Goal: Communication & Community: Answer question/provide support

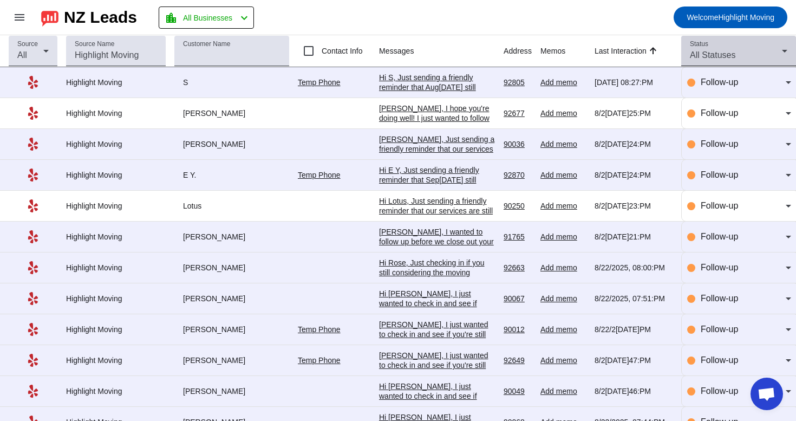
click at [746, 48] on div "Status All Statuses" at bounding box center [738, 51] width 97 height 30
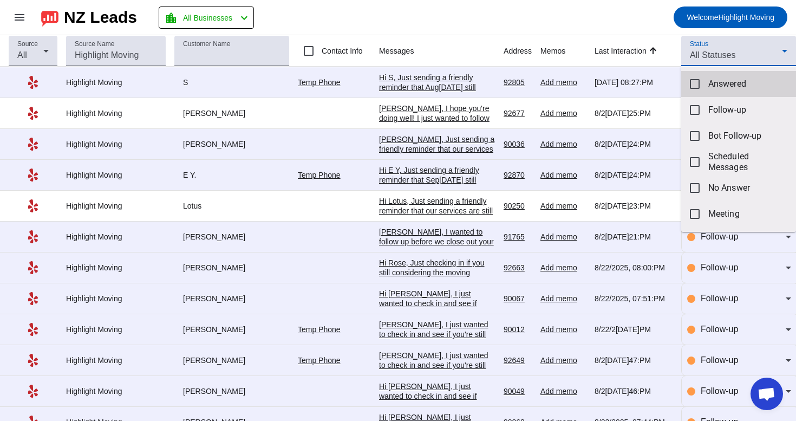
click at [701, 88] on mat-option "Answered" at bounding box center [738, 84] width 115 height 26
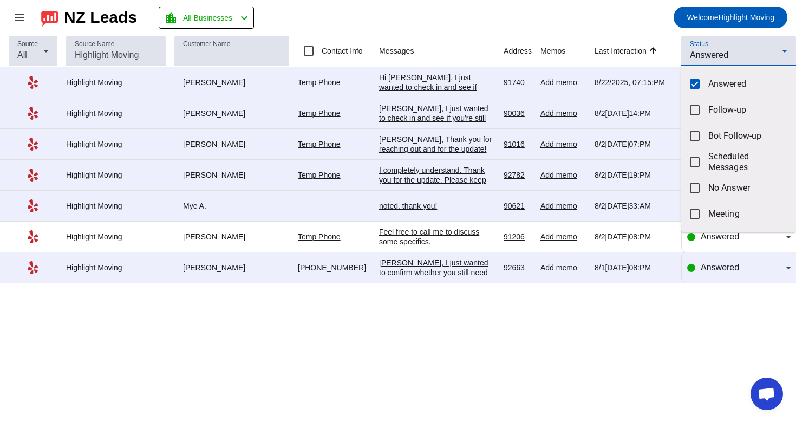
click at [438, 146] on div at bounding box center [398, 210] width 796 height 421
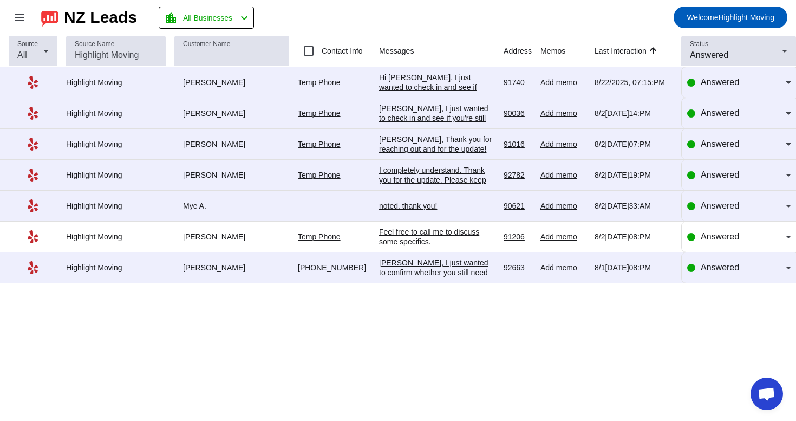
click at [446, 142] on div "[PERSON_NAME], Thank you for reaching out and for the update! Sep[DATE]unds per…" at bounding box center [437, 207] width 116 height 146
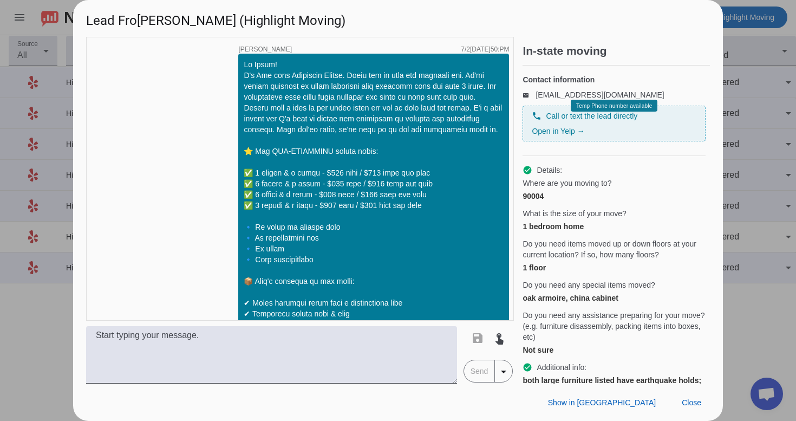
scroll to position [2208, 0]
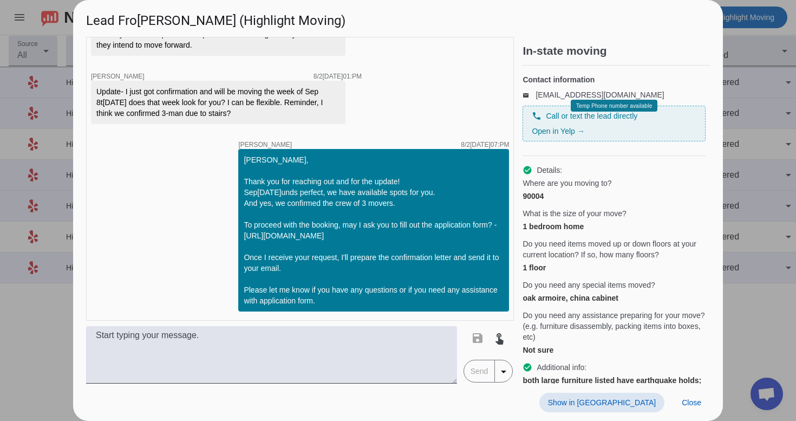
click at [638, 396] on span at bounding box center [601, 402] width 125 height 19
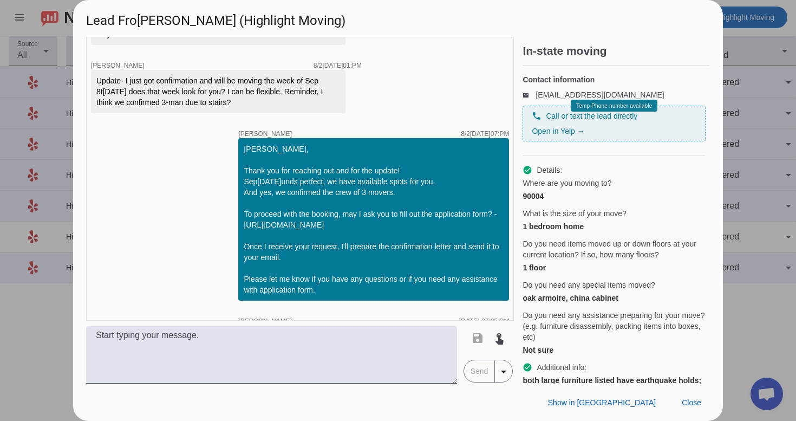
scroll to position [2363, 0]
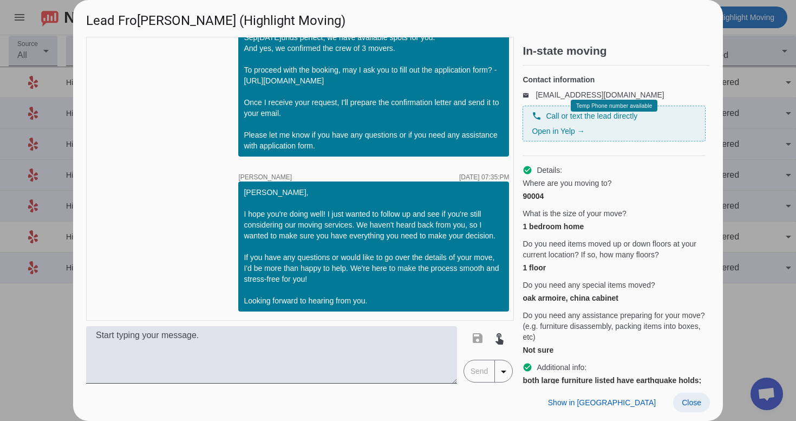
click at [696, 403] on span "Close" at bounding box center [691, 402] width 19 height 9
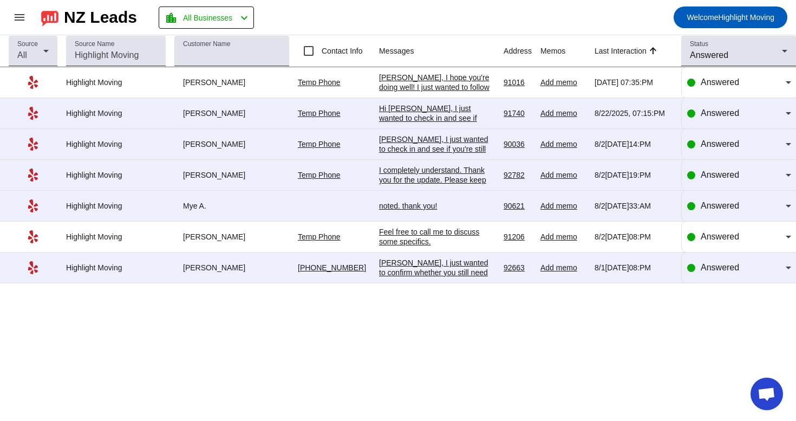
click at [388, 236] on div "Feel free to call me to discuss some specifics." at bounding box center [437, 236] width 116 height 19
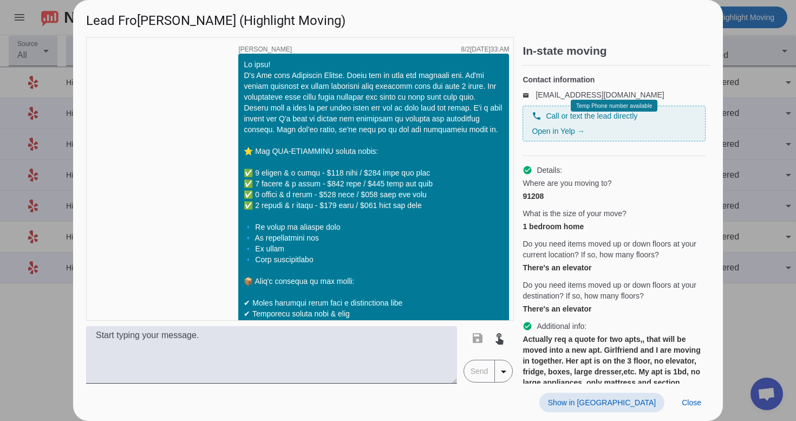
scroll to position [683, 0]
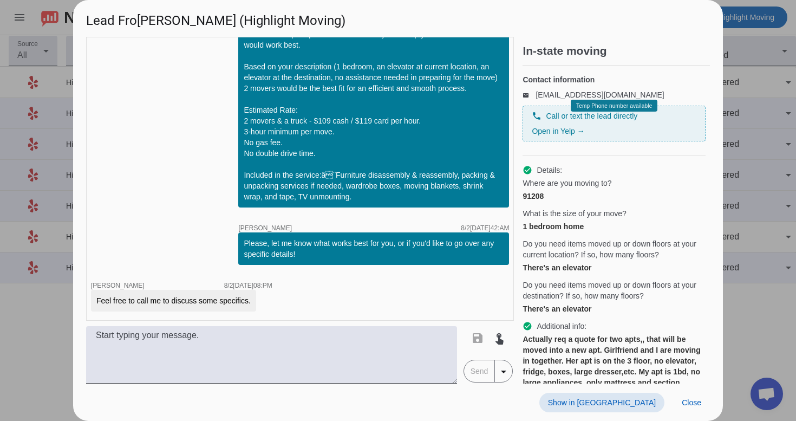
click at [631, 402] on span "Show in [GEOGRAPHIC_DATA]" at bounding box center [602, 402] width 108 height 9
click at [693, 398] on span "Close" at bounding box center [691, 402] width 19 height 9
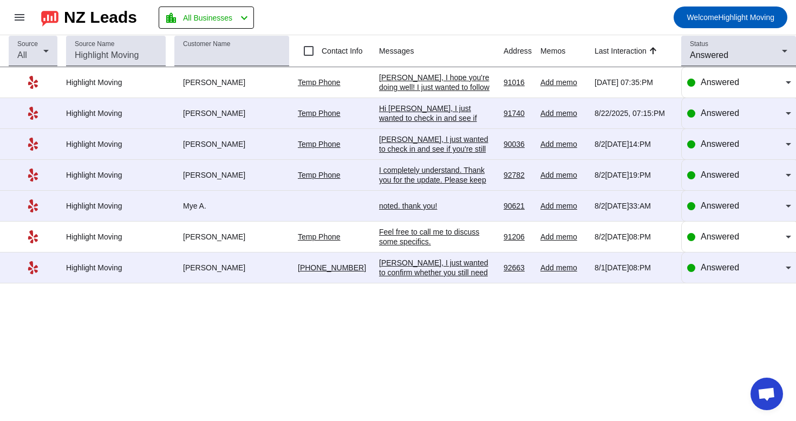
click at [442, 211] on div "noted. thank you!" at bounding box center [437, 206] width 116 height 10
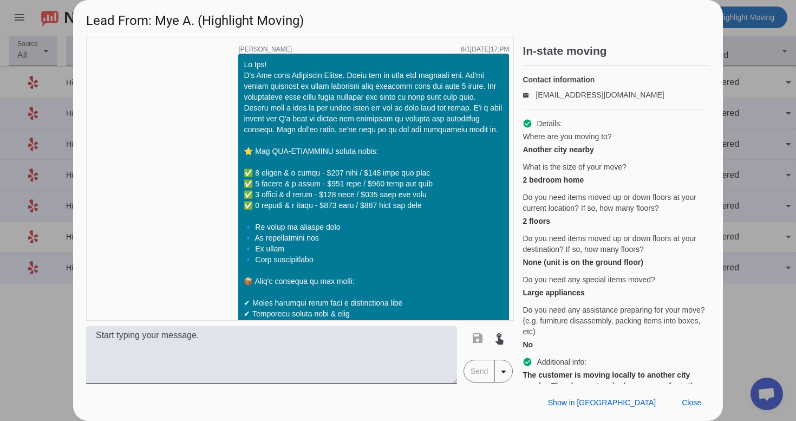
scroll to position [1142, 0]
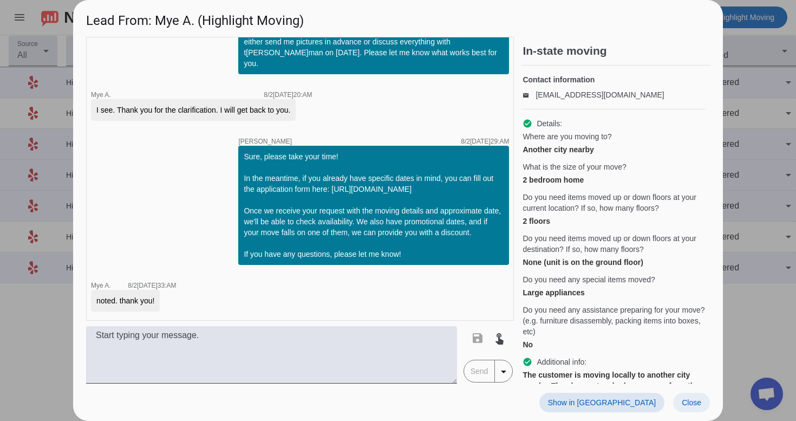
click at [689, 400] on span "Close" at bounding box center [691, 402] width 19 height 9
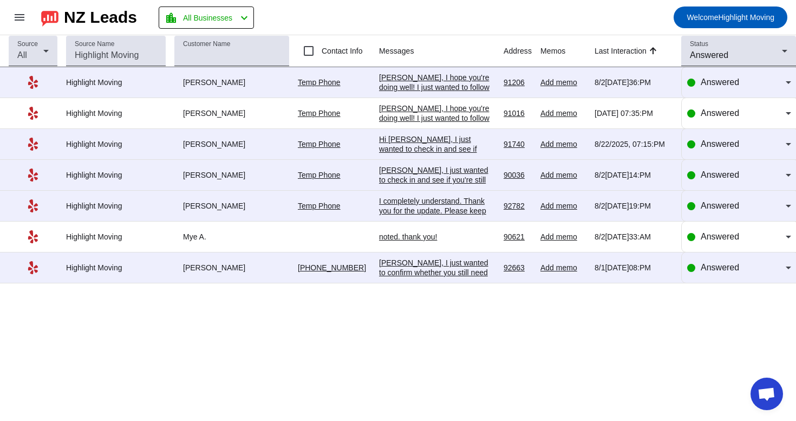
click at [460, 177] on div "[PERSON_NAME], I just wanted to check in and see if you're still considering th…" at bounding box center [437, 223] width 116 height 117
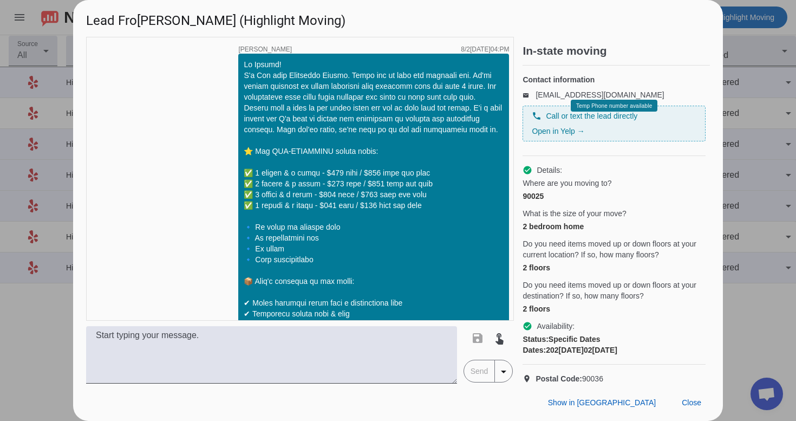
scroll to position [982, 0]
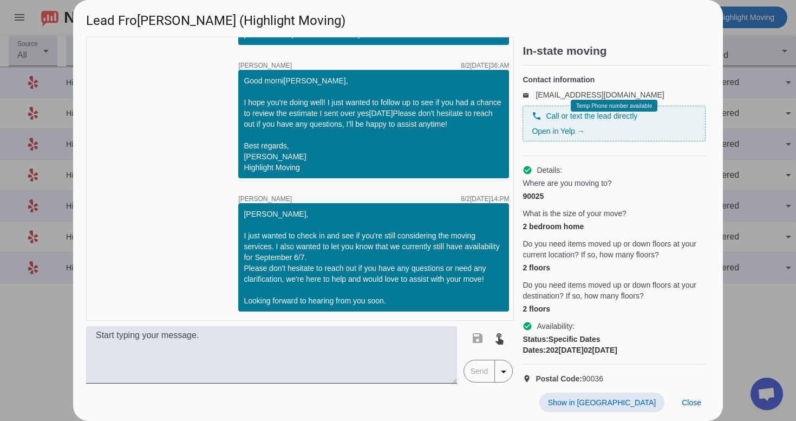
click at [644, 404] on span "Show in [GEOGRAPHIC_DATA]" at bounding box center [602, 402] width 108 height 9
